Goal: Task Accomplishment & Management: Manage account settings

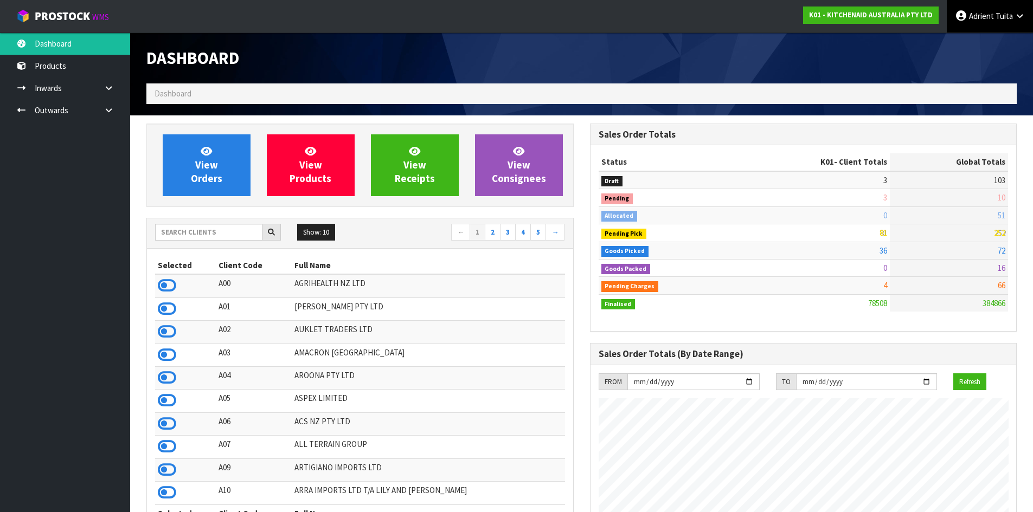
scroll to position [821, 443]
click at [977, 10] on link "[PERSON_NAME]" at bounding box center [990, 16] width 86 height 33
drag, startPoint x: 976, startPoint y: 33, endPoint x: 977, endPoint y: 44, distance: 11.4
click at [977, 33] on ul "Logout" at bounding box center [989, 43] width 87 height 21
click at [977, 20] on span "Adrient" at bounding box center [981, 16] width 25 height 10
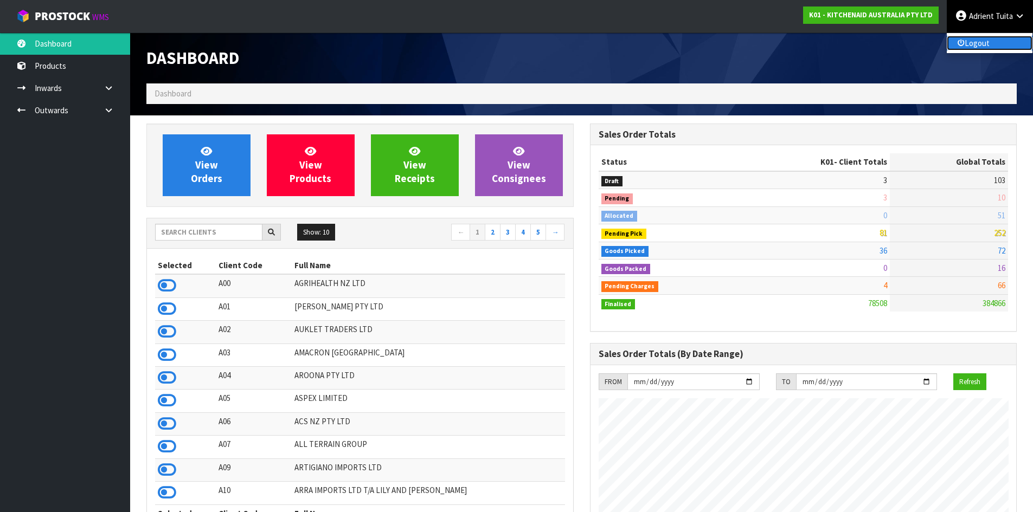
click at [976, 38] on link "Logout" at bounding box center [990, 43] width 86 height 15
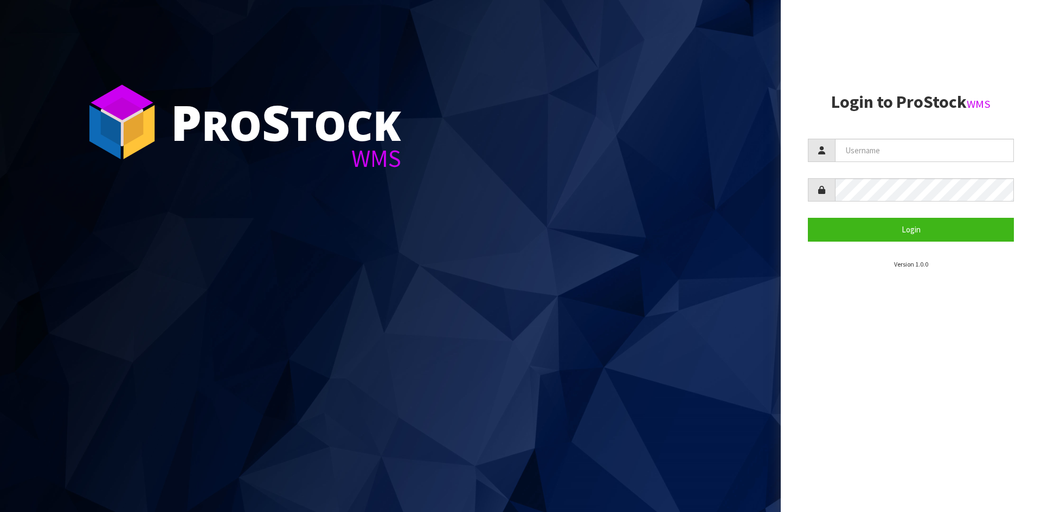
click at [841, 65] on aside "Login to ProStock WMS Login Version 1.0.0" at bounding box center [911, 256] width 260 height 512
